Goal: Transaction & Acquisition: Purchase product/service

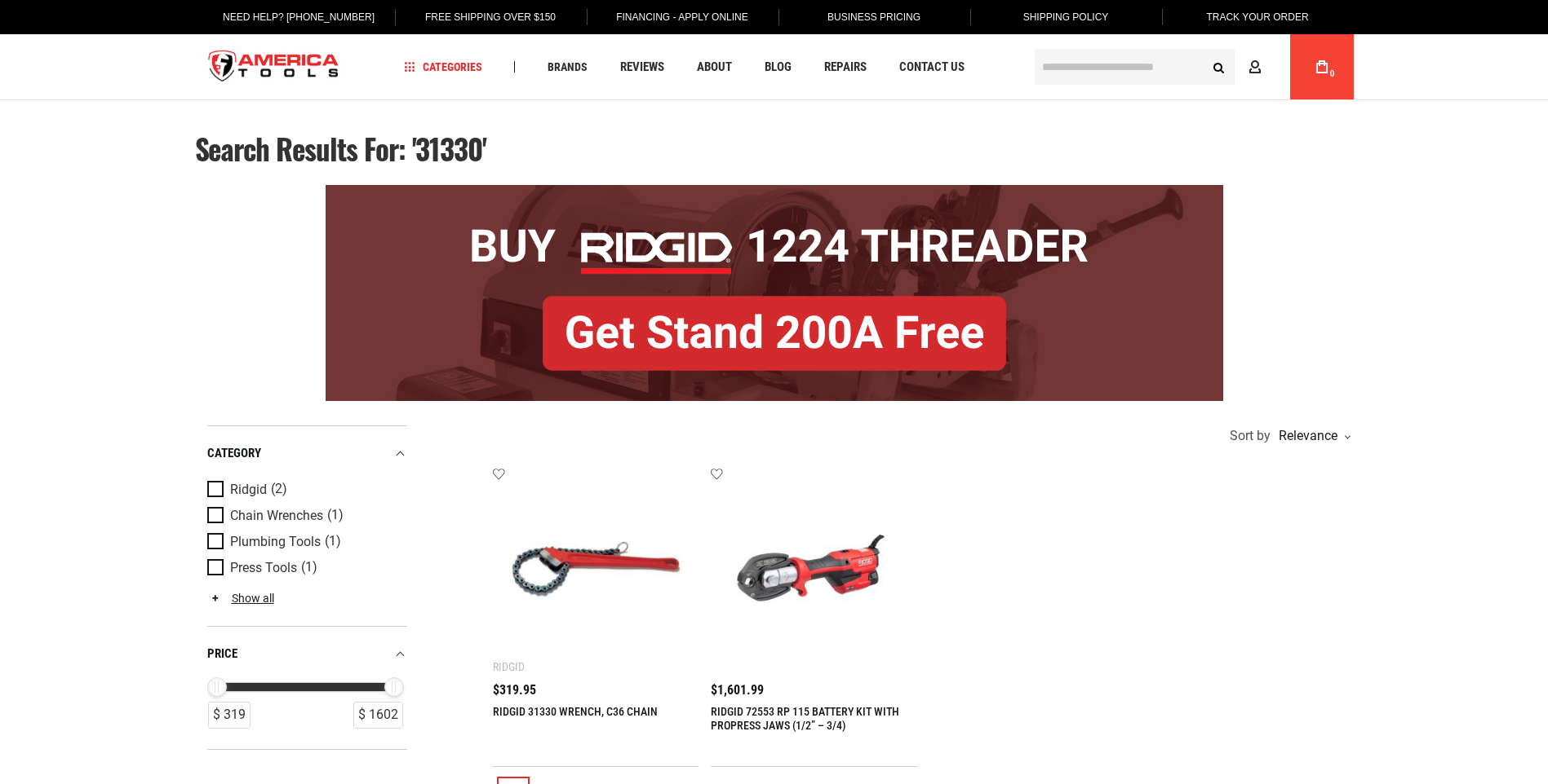
click at [1088, 67] on input "text" at bounding box center [1134, 66] width 200 height 36
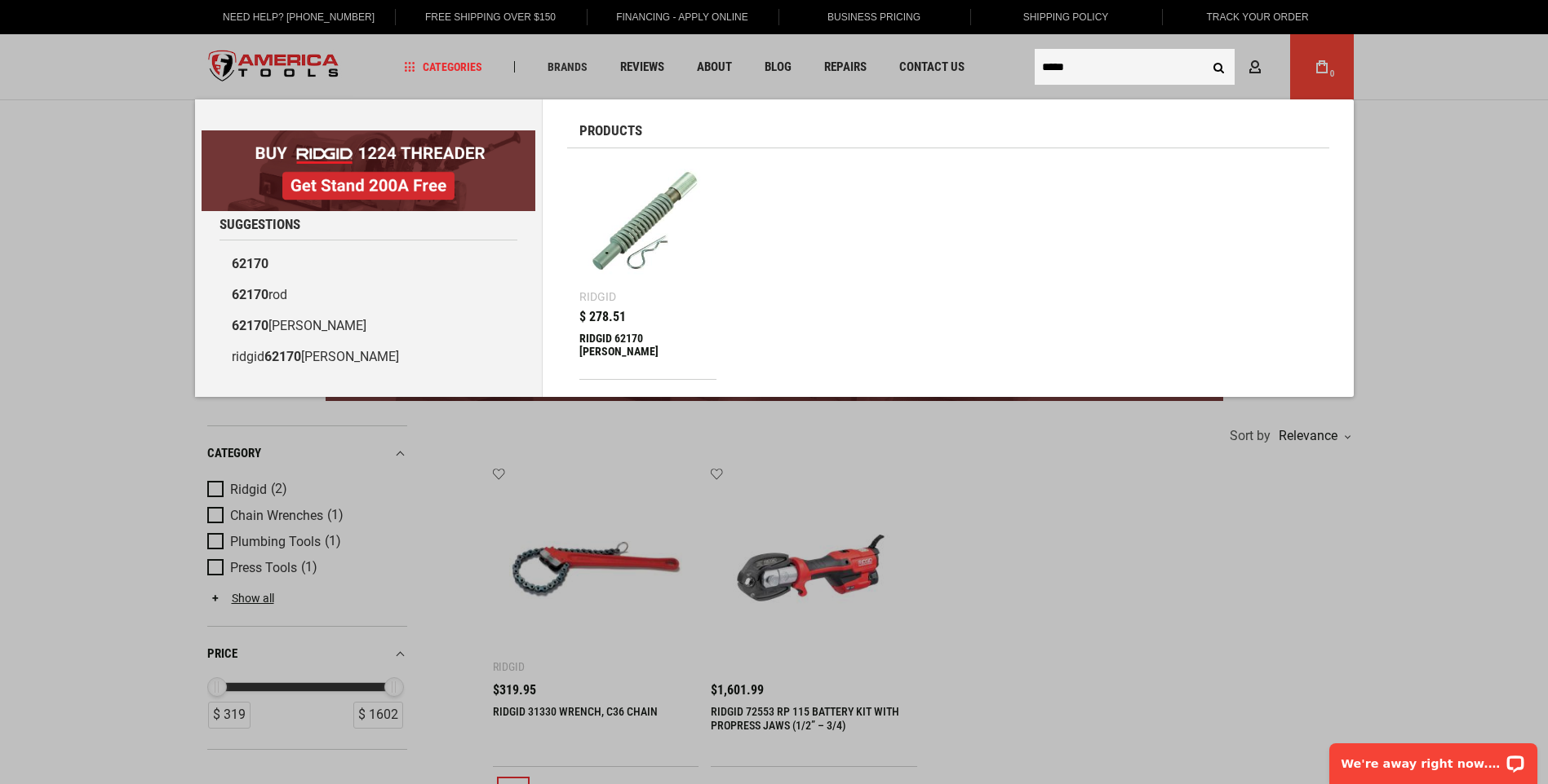
type input "*****"
click at [1203, 51] on button "Search" at bounding box center [1219, 67] width 31 height 31
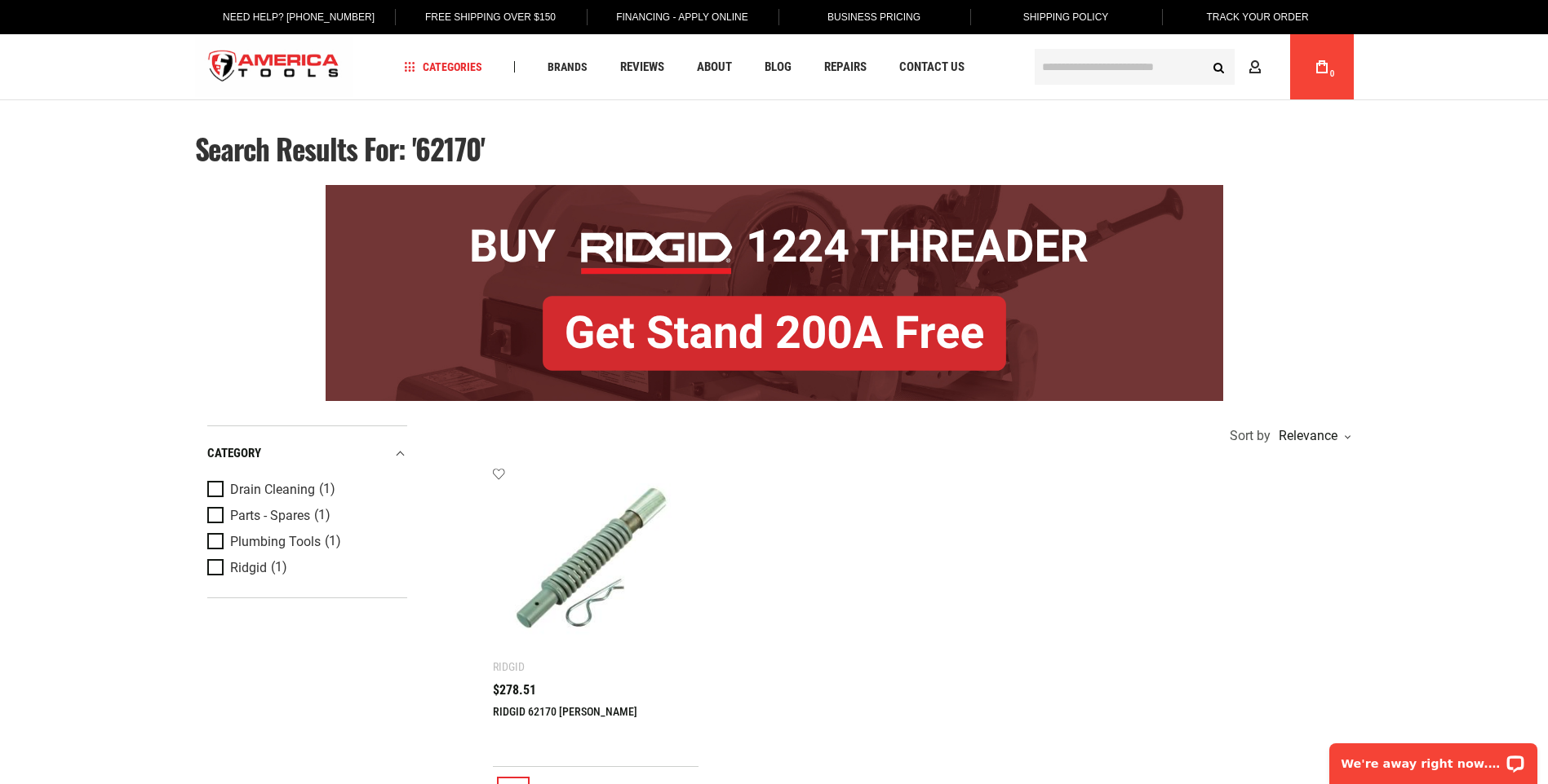
click at [575, 597] on img at bounding box center [595, 569] width 174 height 174
